Goal: Find specific page/section: Find specific page/section

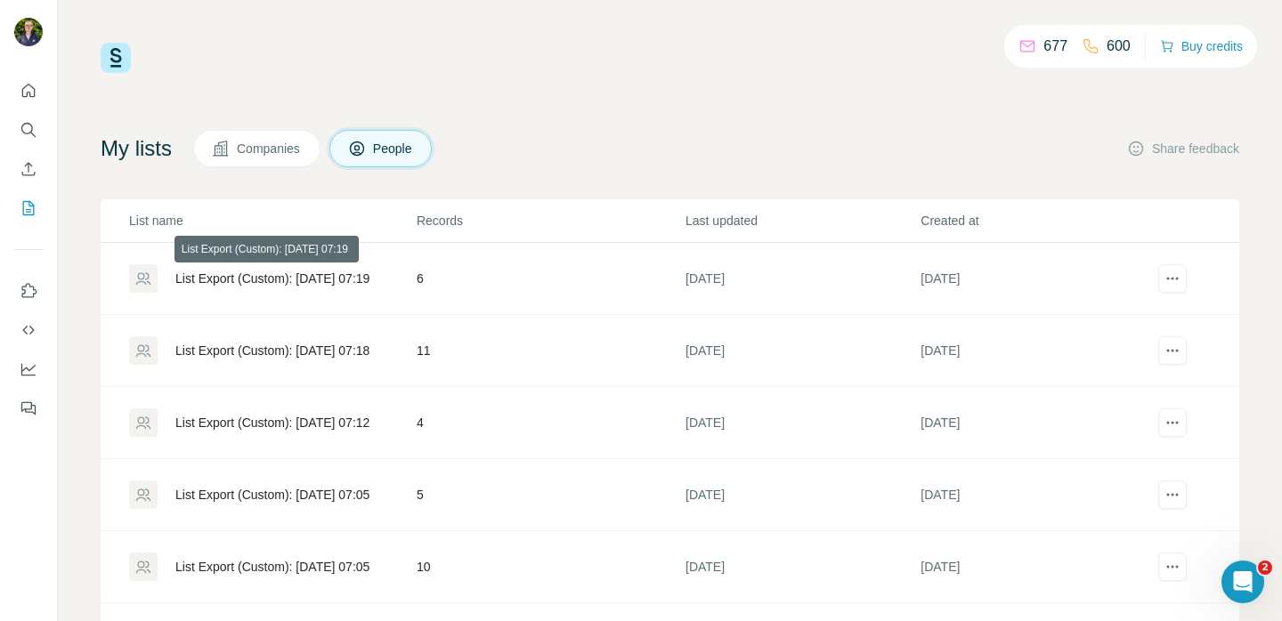
click at [224, 277] on div "List Export (Custom): [DATE] 07:19" at bounding box center [272, 279] width 194 height 18
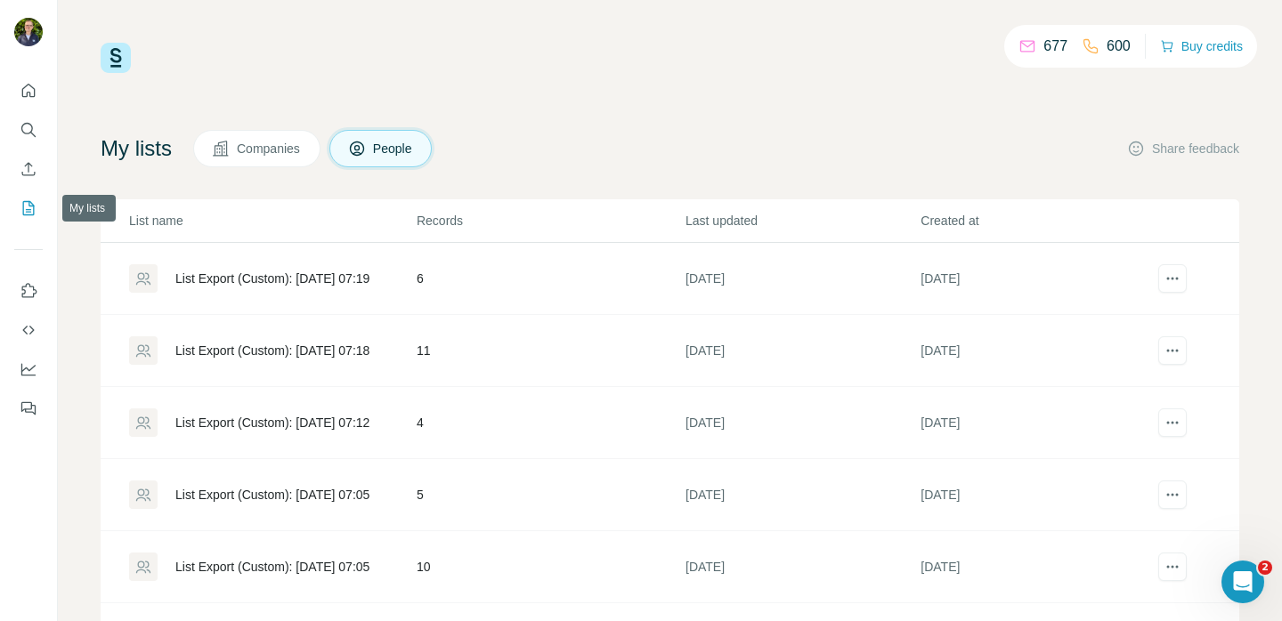
click at [38, 201] on button "My lists" at bounding box center [28, 208] width 28 height 32
click at [23, 207] on icon "My lists" at bounding box center [29, 208] width 12 height 14
click at [249, 160] on button "Companies" at bounding box center [256, 148] width 127 height 37
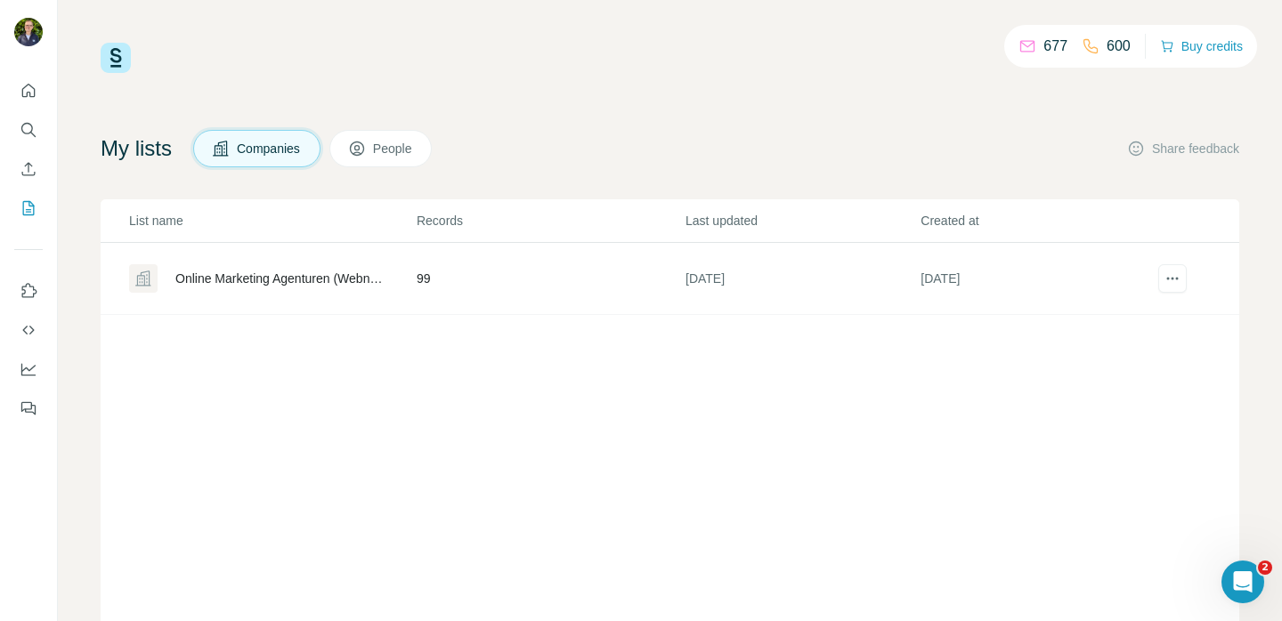
click at [286, 276] on div "Online Marketing Agenturen (Webnetz)" at bounding box center [280, 279] width 211 height 18
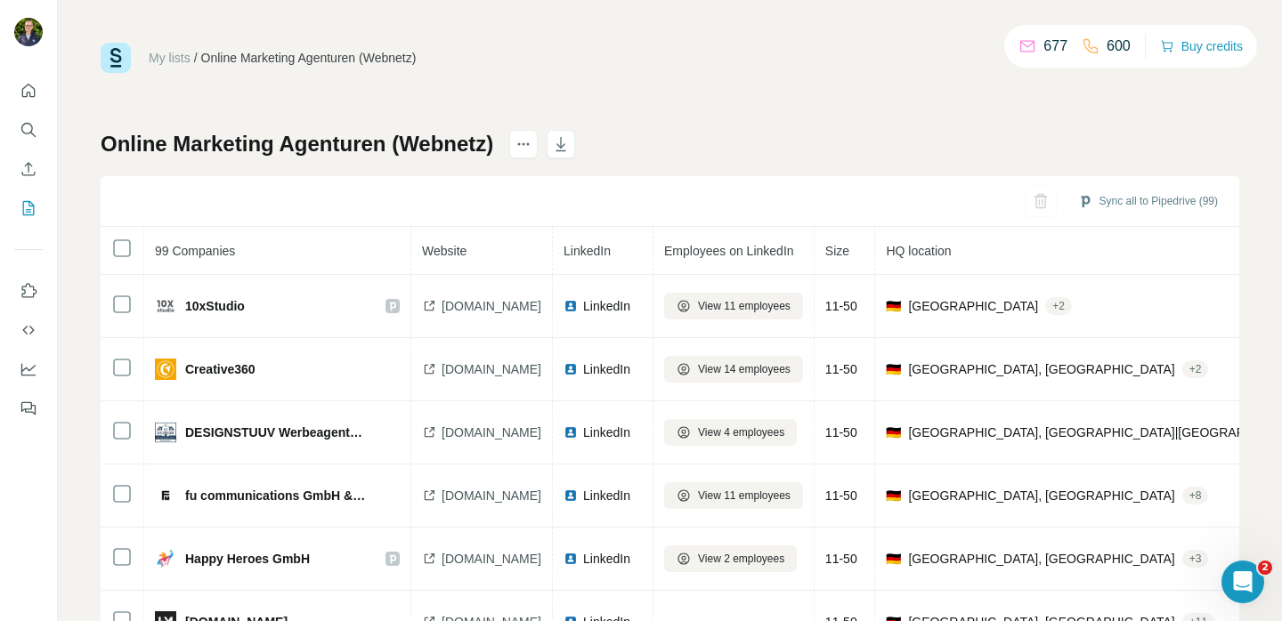
click at [728, 140] on div "Online Marketing Agenturen (Webnetz) Sync all to Pipedrive (99) 99 Companies We…" at bounding box center [670, 413] width 1139 height 567
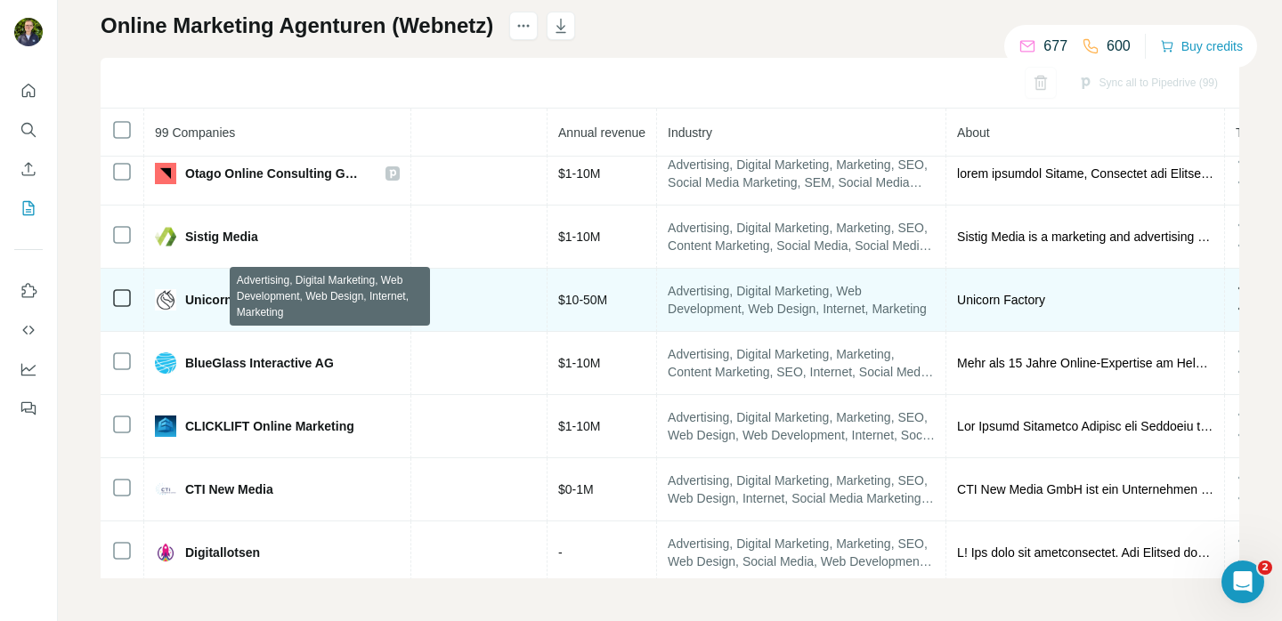
scroll to position [4555, 1051]
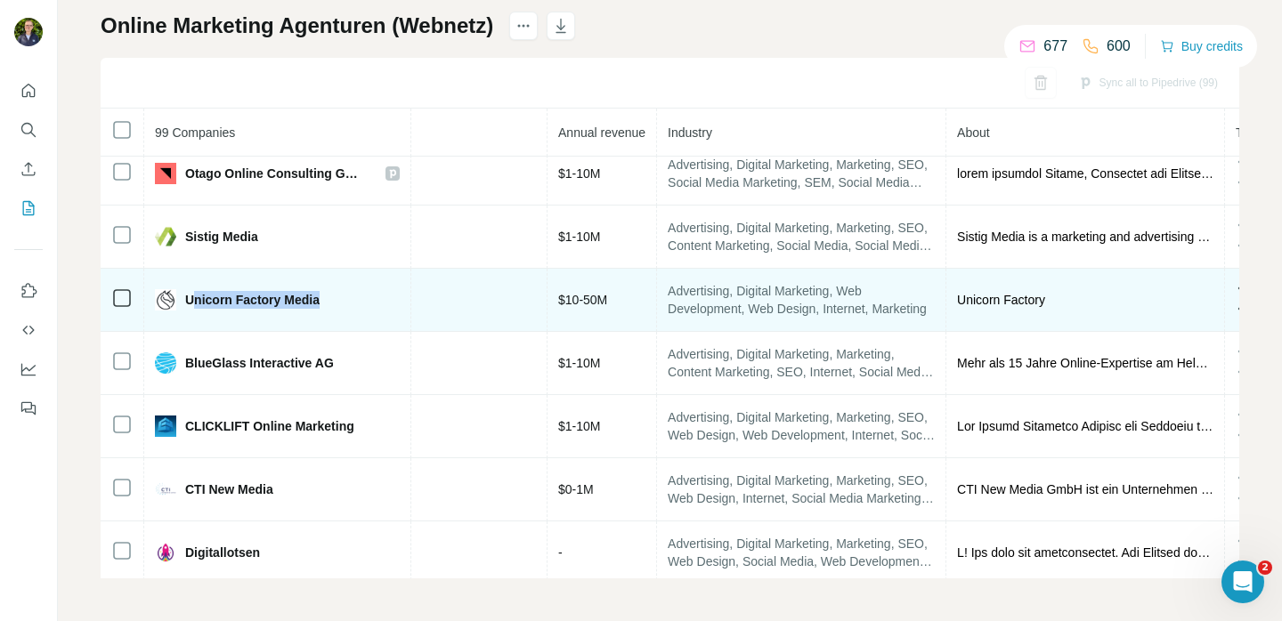
drag, startPoint x: 241, startPoint y: 302, endPoint x: 191, endPoint y: 302, distance: 50.7
click at [191, 302] on div "Unicorn Factory Media" at bounding box center [261, 299] width 213 height 21
click at [205, 299] on span "Unicorn Factory Media" at bounding box center [252, 300] width 134 height 18
drag, startPoint x: 188, startPoint y: 300, endPoint x: 343, endPoint y: 292, distance: 155.1
click at [343, 292] on div "Unicorn Factory Media" at bounding box center [261, 299] width 213 height 21
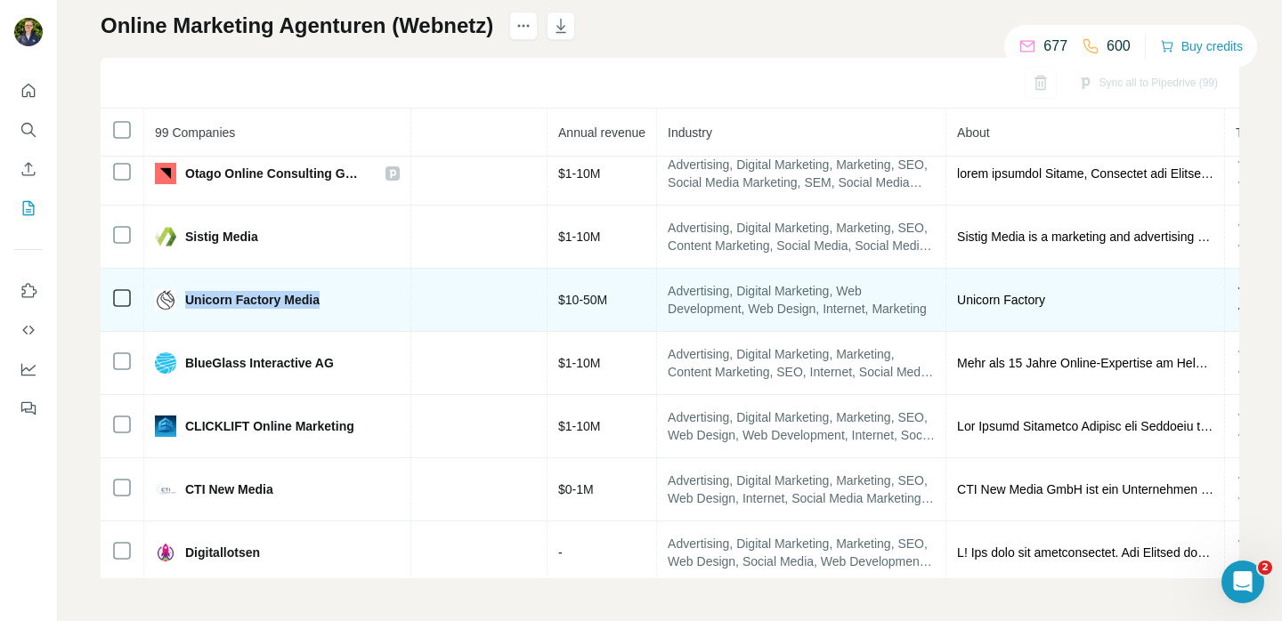
copy span "Unicorn Factory Media"
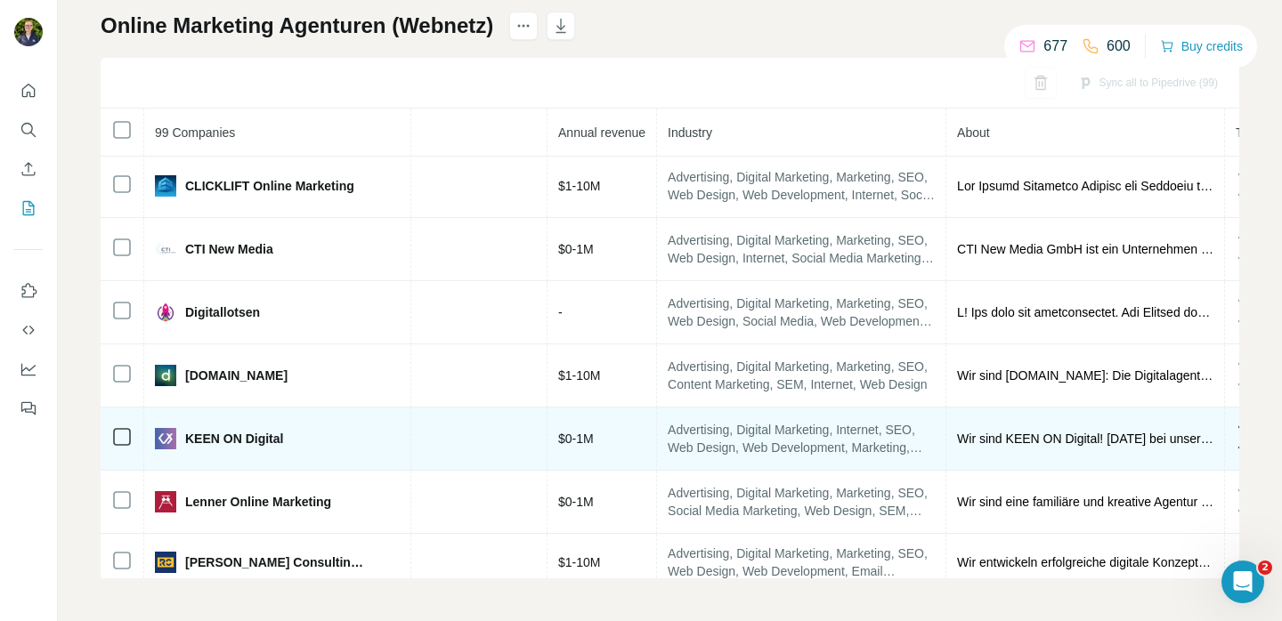
scroll to position [4796, 1051]
